Goal: Check status

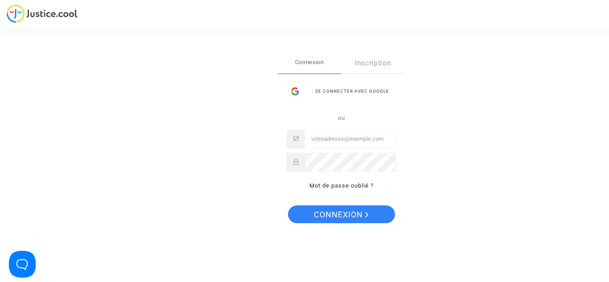
type input "[EMAIL_ADDRESS][DOMAIN_NAME]"
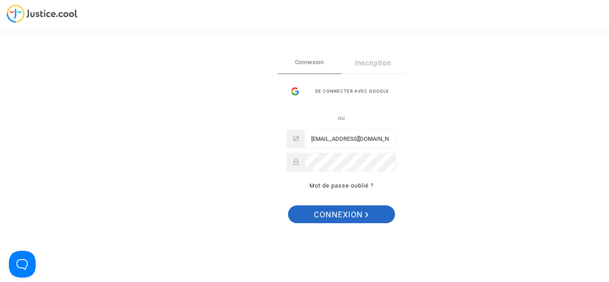
click at [347, 213] on span "Connexion" at bounding box center [341, 214] width 55 height 19
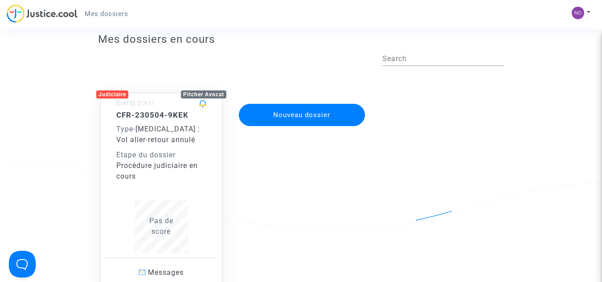
scroll to position [89, 0]
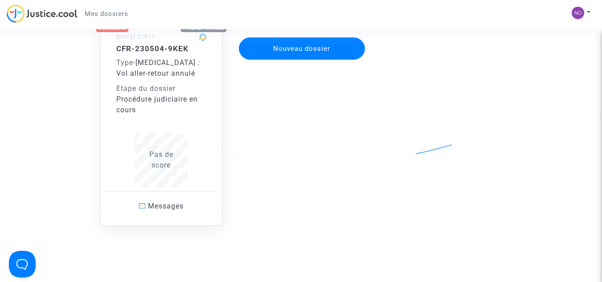
click at [155, 58] on span "Covid - 19 : Vol aller-retour annulé" at bounding box center [158, 67] width 84 height 19
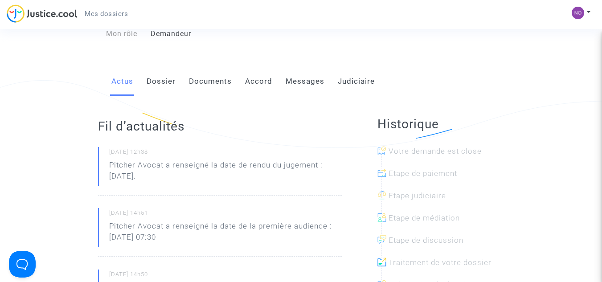
scroll to position [89, 0]
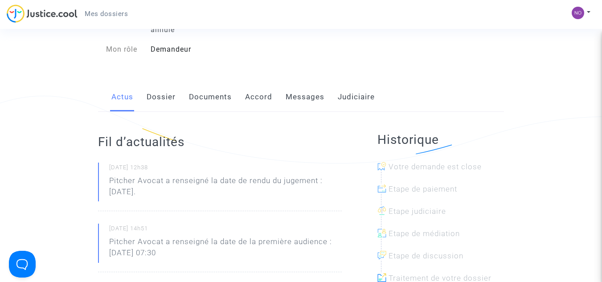
click at [356, 85] on link "Judiciaire" at bounding box center [356, 96] width 37 height 29
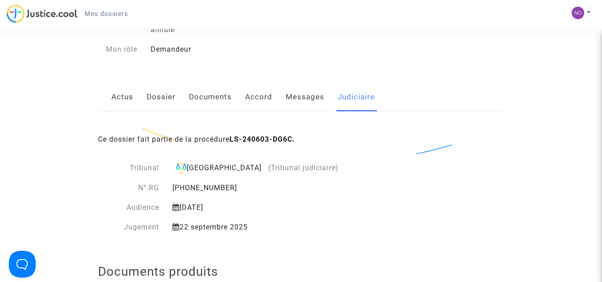
click at [160, 84] on link "Dossier" at bounding box center [161, 96] width 29 height 29
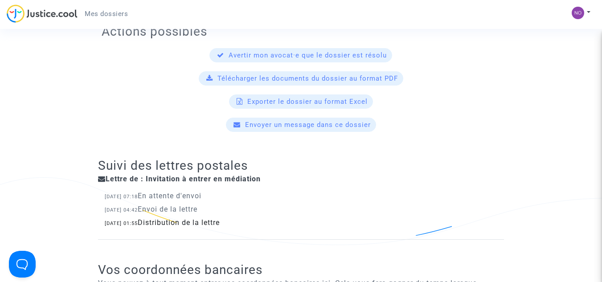
scroll to position [356, 0]
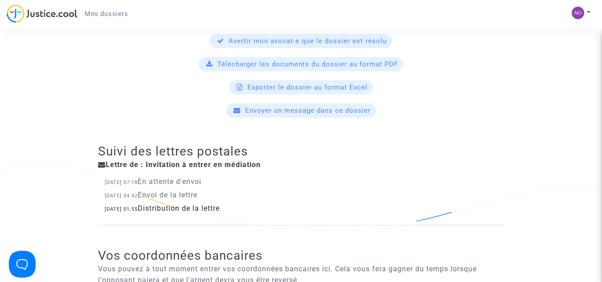
click at [108, 80] on div "Exporter le dossier au format Excel" at bounding box center [301, 87] width 399 height 14
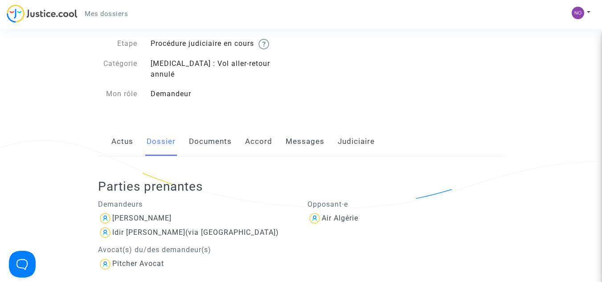
scroll to position [0, 0]
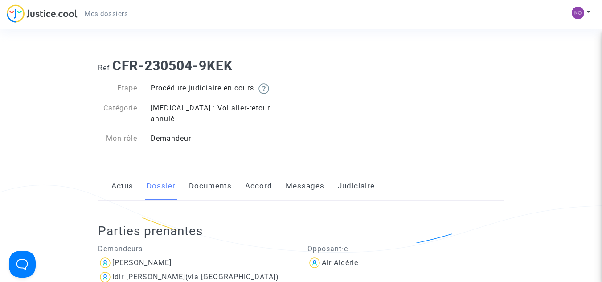
click at [121, 174] on link "Actus" at bounding box center [122, 186] width 22 height 29
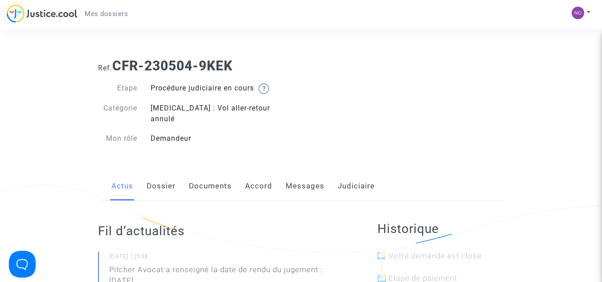
click at [504, 81] on div "Ref. CFR-230504-9KEK Etape Procédure judiciaire en cours Catégorie Covid - 19 :…" at bounding box center [300, 102] width 419 height 102
click at [588, 11] on button at bounding box center [581, 12] width 20 height 13
click at [565, 60] on link "Déconnexion" at bounding box center [555, 60] width 70 height 14
